Goal: Find specific page/section: Find specific page/section

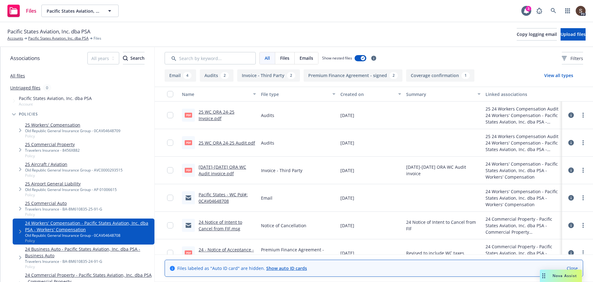
scroll to position [93, 0]
